Goal: Contribute content: Add original content to the website for others to see

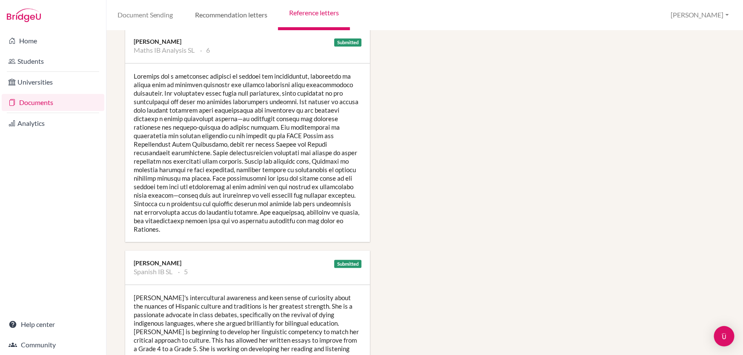
scroll to position [774, 0]
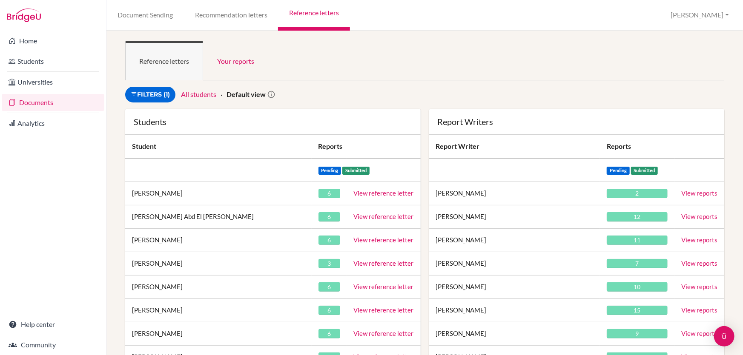
click at [354, 69] on ul "Reference letters Your reports" at bounding box center [424, 61] width 599 height 40
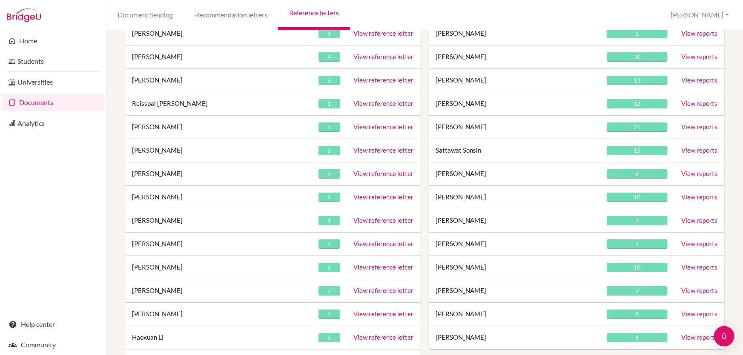
click at [355, 195] on link "View reference letter" at bounding box center [384, 197] width 60 height 8
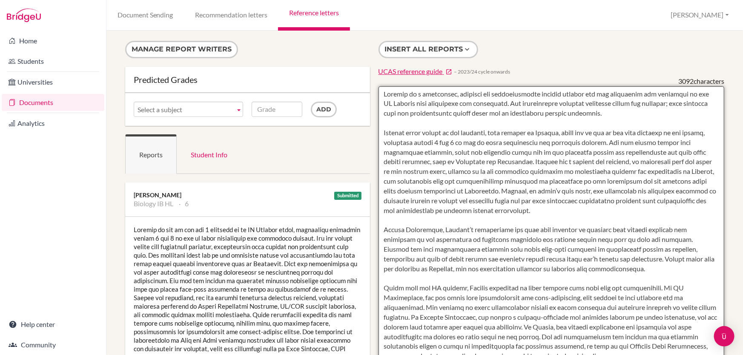
click at [403, 102] on textarea at bounding box center [551, 332] width 346 height 492
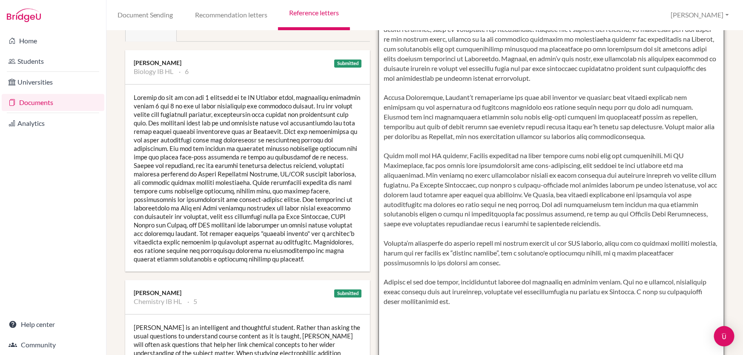
scroll to position [216, 0]
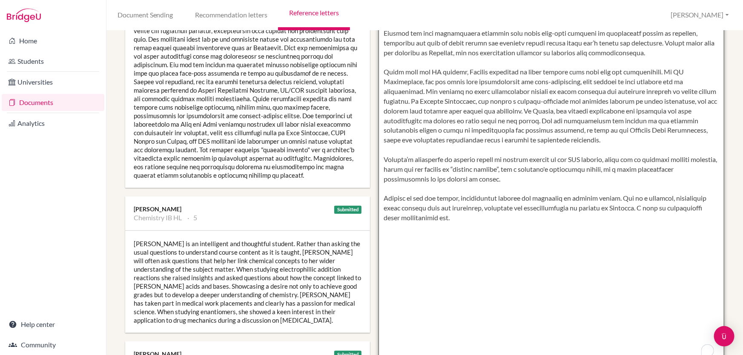
drag, startPoint x: 380, startPoint y: 92, endPoint x: 471, endPoint y: 218, distance: 155.5
click at [471, 218] on textarea "To enrich screen reader interactions, please activate Accessibility in Grammarl…" at bounding box center [551, 116] width 346 height 492
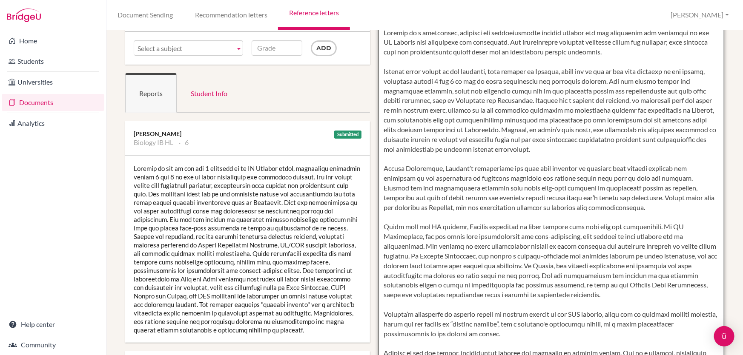
scroll to position [0, 0]
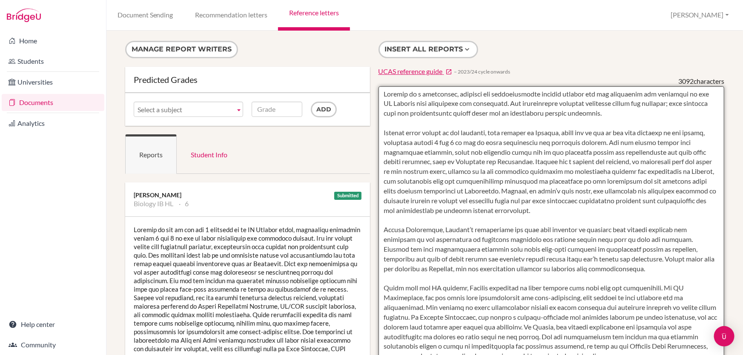
click at [528, 144] on textarea "To enrich screen reader interactions, please activate Accessibility in Grammarl…" at bounding box center [551, 332] width 346 height 492
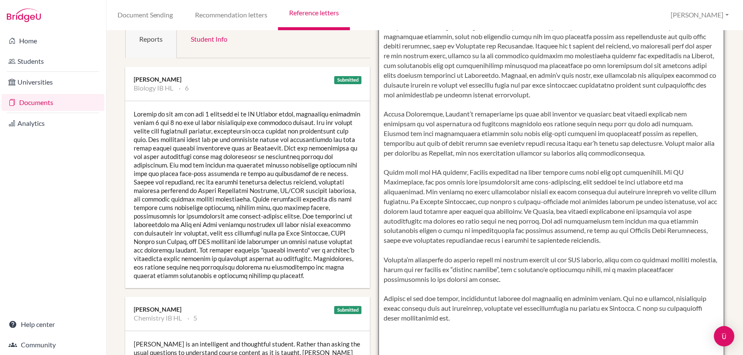
scroll to position [77, 0]
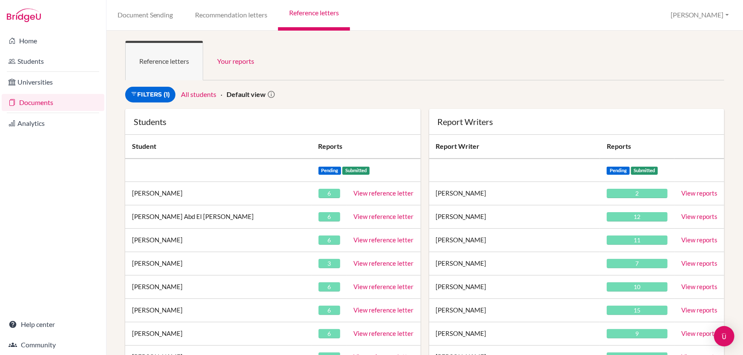
click at [376, 77] on ul "Reference letters Your reports" at bounding box center [424, 61] width 599 height 40
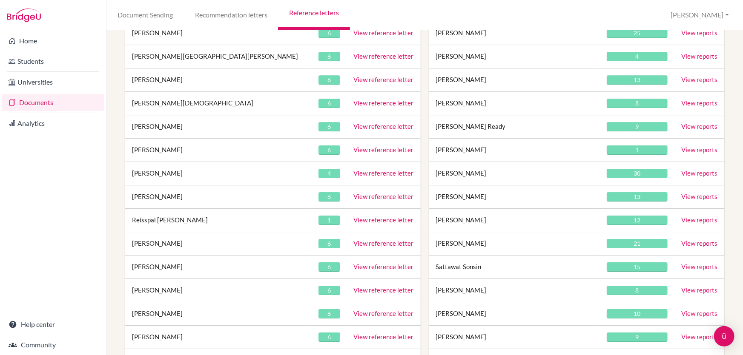
click at [366, 193] on link "View reference letter" at bounding box center [384, 197] width 60 height 8
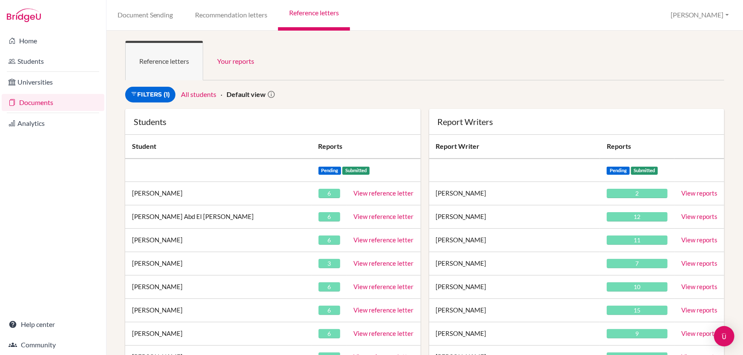
click at [356, 76] on ul "Reference letters Your reports" at bounding box center [424, 61] width 599 height 40
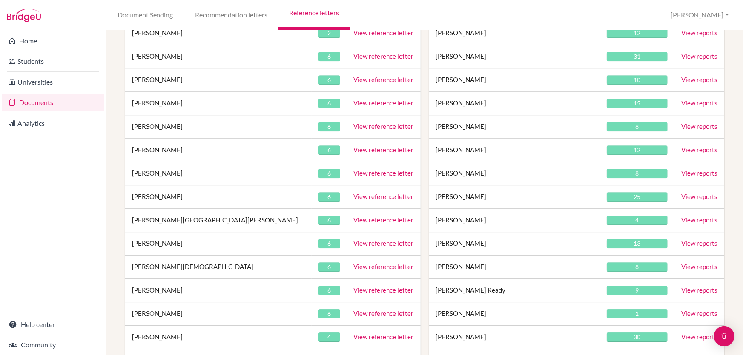
click at [390, 193] on link "View reference letter" at bounding box center [384, 197] width 60 height 8
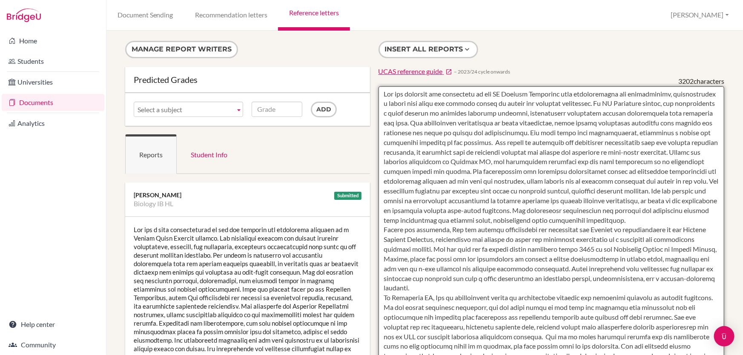
click at [384, 102] on textarea at bounding box center [551, 332] width 346 height 492
click at [382, 95] on textarea "To enrich screen reader interactions, please activate Accessibility in Grammarl…" at bounding box center [551, 332] width 346 height 492
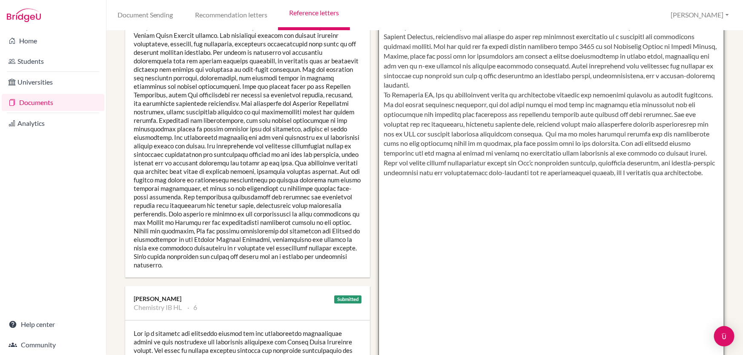
scroll to position [304, 0]
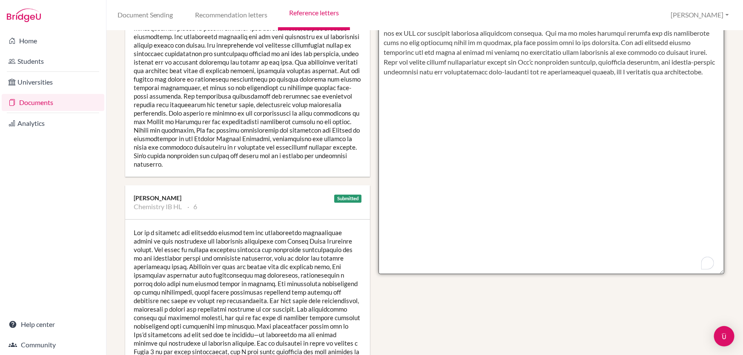
drag, startPoint x: 382, startPoint y: 95, endPoint x: 445, endPoint y: 104, distance: 63.2
click at [445, 104] on textarea "To enrich screen reader interactions, please activate Accessibility in Grammarl…" at bounding box center [551, 28] width 346 height 492
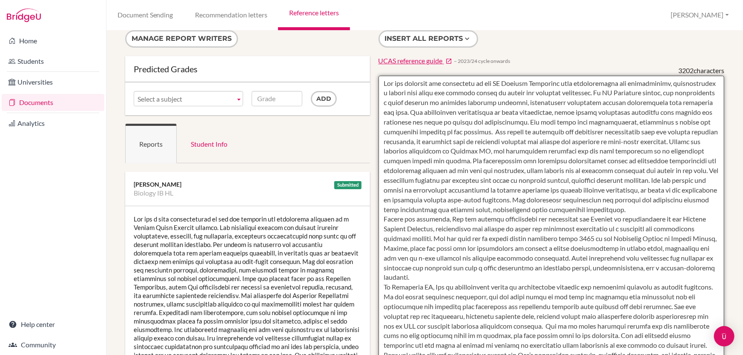
scroll to position [0, 0]
